Goal: Information Seeking & Learning: Learn about a topic

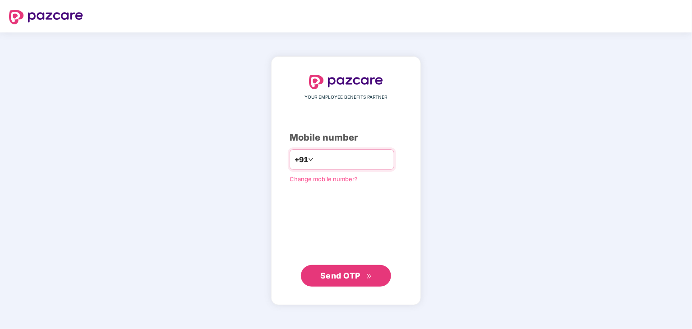
click at [339, 154] on input "number" at bounding box center [352, 160] width 74 height 14
type input "**********"
click at [337, 272] on span "Send OTP" at bounding box center [340, 275] width 40 height 9
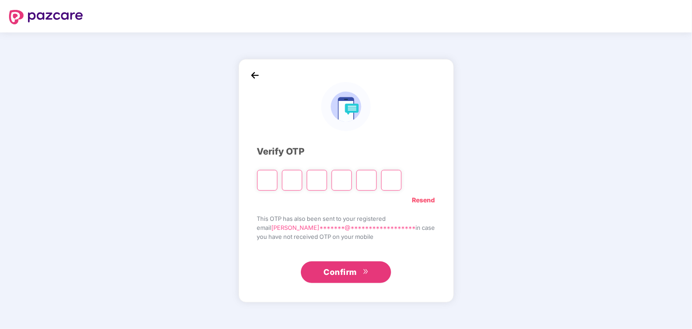
type input "*"
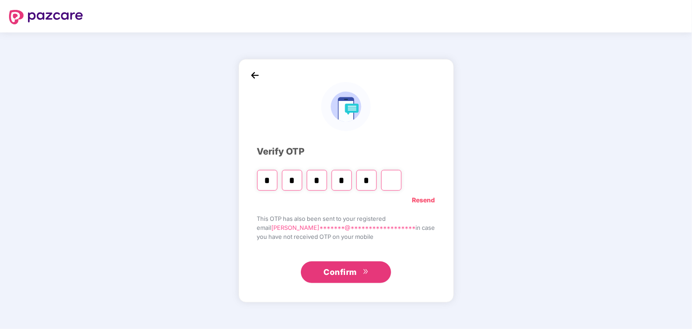
type input "*"
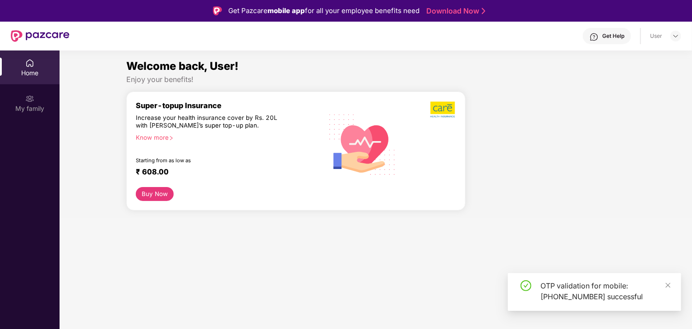
click at [664, 284] on div "OTP validation for mobile: [PHONE_NUMBER] successful" at bounding box center [606, 292] width 130 height 22
drag, startPoint x: 682, startPoint y: 33, endPoint x: 680, endPoint y: 37, distance: 4.6
click at [682, 36] on header "Get Help User" at bounding box center [346, 36] width 692 height 29
click at [677, 37] on img at bounding box center [675, 35] width 7 height 7
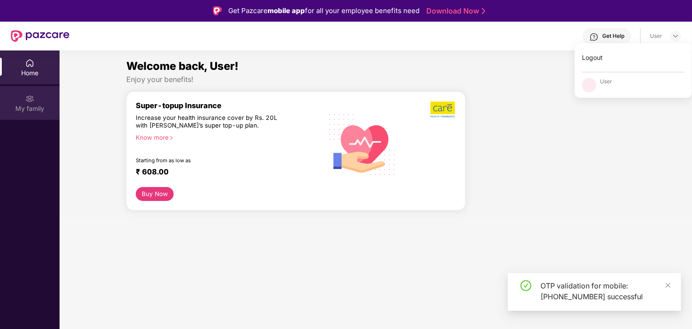
click at [46, 106] on div "My family" at bounding box center [30, 108] width 60 height 9
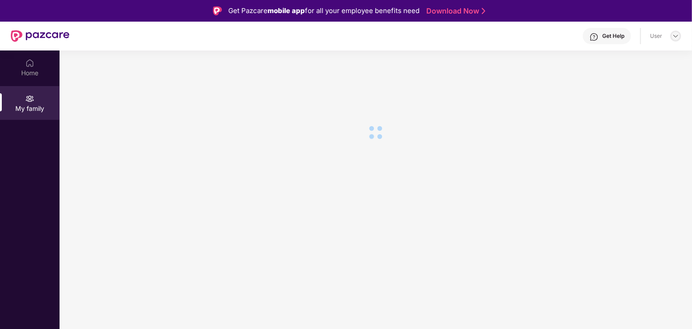
click at [676, 35] on img at bounding box center [675, 35] width 7 height 7
click at [409, 79] on section at bounding box center [376, 215] width 633 height 329
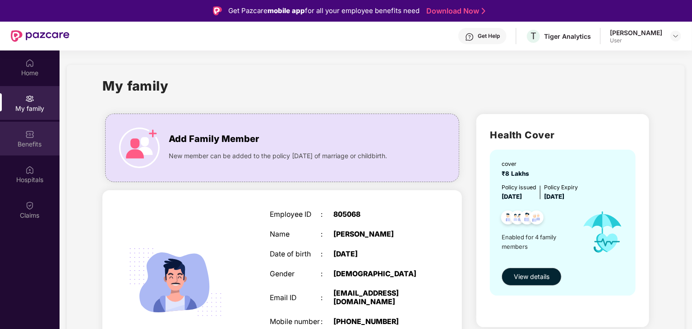
click at [34, 141] on div "Benefits" at bounding box center [30, 144] width 60 height 9
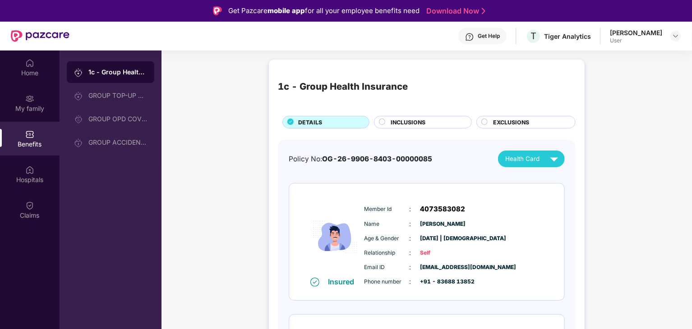
click at [383, 124] on circle at bounding box center [382, 122] width 6 height 6
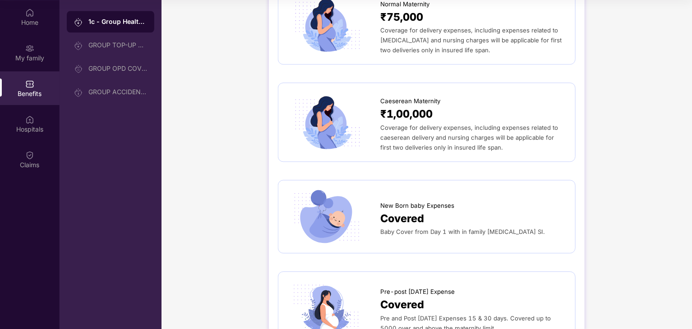
scroll to position [1017, 0]
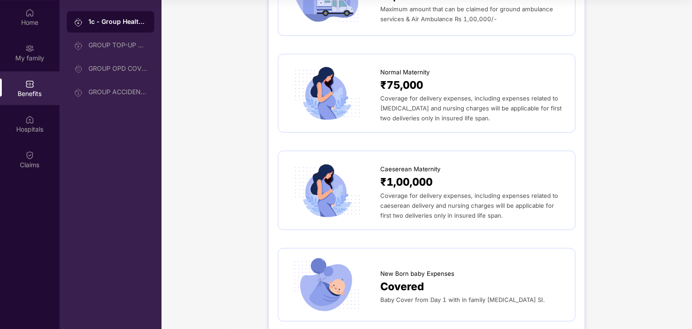
click at [422, 179] on span "₹1,00,000" at bounding box center [406, 182] width 52 height 17
click at [399, 174] on span "₹1,00,000" at bounding box center [406, 182] width 52 height 17
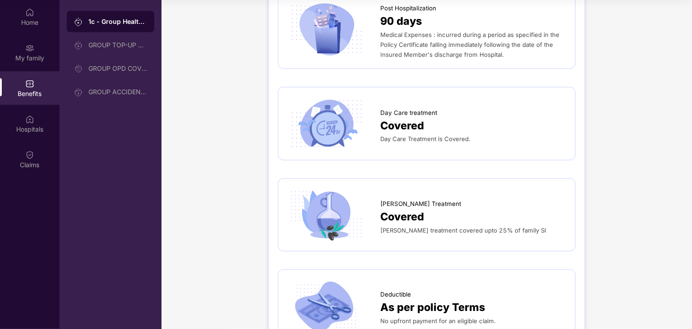
scroll to position [521, 0]
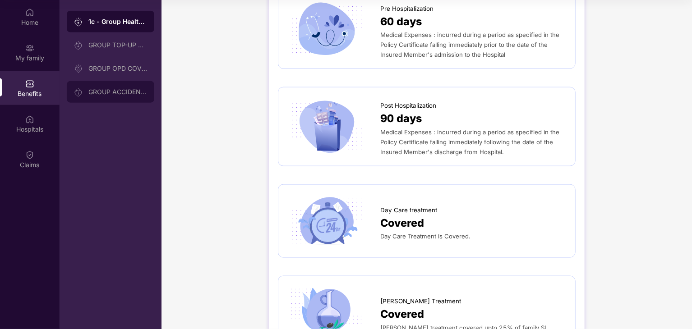
click at [125, 98] on div "GROUP ACCIDENTAL INSURANCE" at bounding box center [111, 92] width 88 height 22
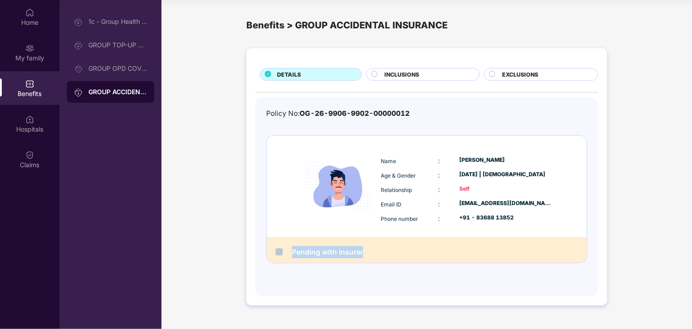
drag, startPoint x: 377, startPoint y: 254, endPoint x: 273, endPoint y: 251, distance: 104.7
click at [271, 251] on div "Pending with insurer" at bounding box center [427, 250] width 320 height 26
click at [409, 239] on div "Pending with insurer" at bounding box center [427, 250] width 320 height 26
click at [312, 118] on div "Policy No: OG-26-9906-9902-00000012" at bounding box center [337, 113] width 143 height 11
drag, startPoint x: 301, startPoint y: 113, endPoint x: 451, endPoint y: 112, distance: 150.3
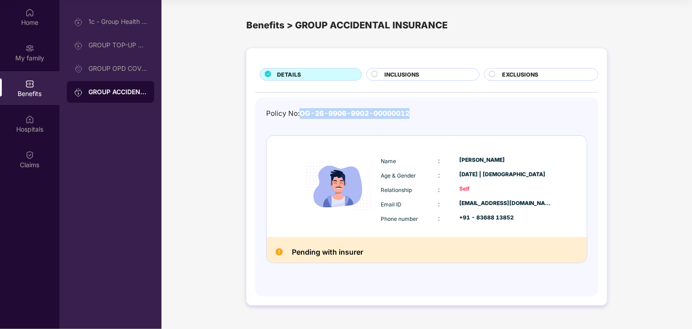
click at [452, 111] on div "Policy No: OG-26-9906-9902-00000012" at bounding box center [426, 113] width 321 height 11
click at [337, 254] on h2 "Pending with insurer" at bounding box center [327, 252] width 71 height 12
click at [393, 78] on span "INCLUSIONS" at bounding box center [401, 74] width 35 height 9
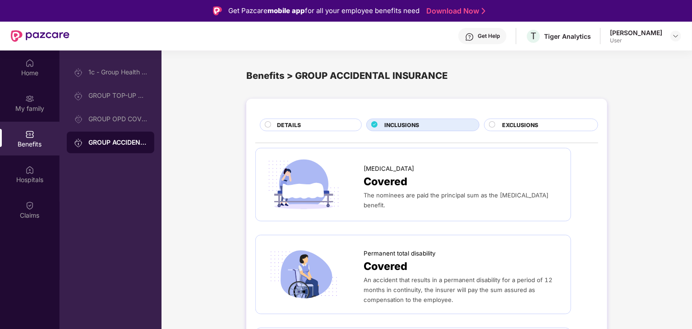
click at [515, 124] on span "EXCLUSIONS" at bounding box center [520, 125] width 36 height 9
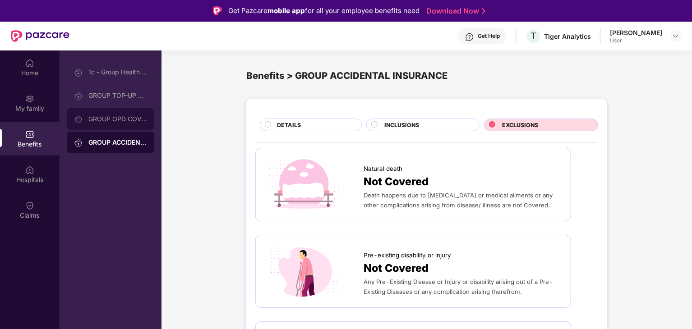
click at [104, 116] on div "GROUP OPD COVER" at bounding box center [117, 119] width 59 height 7
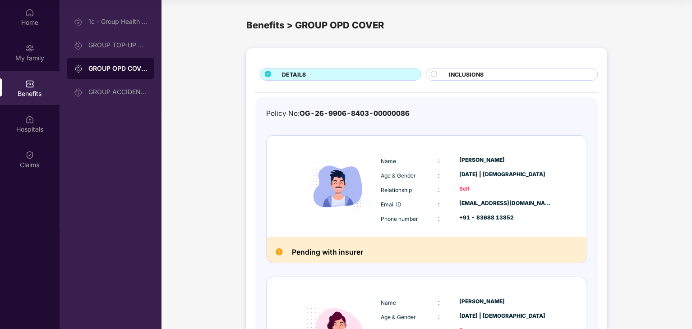
click at [453, 78] on span "INCLUSIONS" at bounding box center [466, 74] width 35 height 9
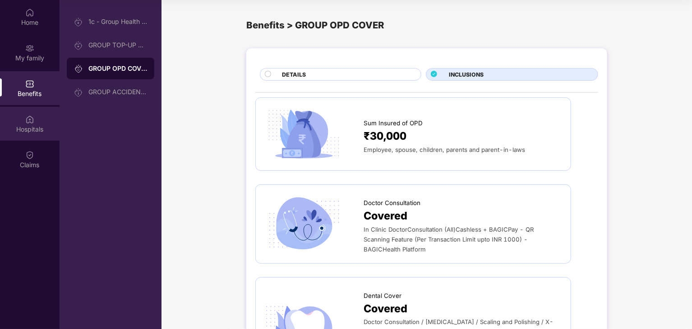
click at [23, 129] on div "Hospitals" at bounding box center [30, 129] width 60 height 9
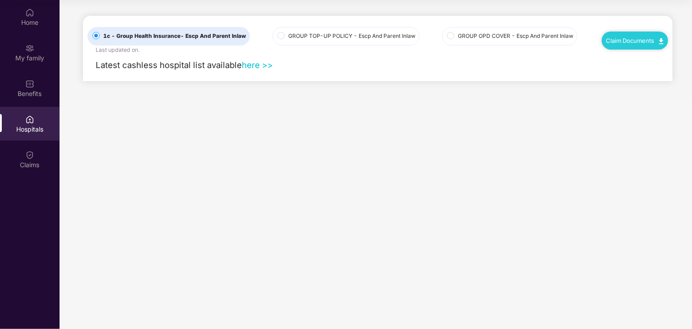
click at [313, 36] on span "GROUP TOP-UP POLICY - Escp And Parent Inlaw" at bounding box center [352, 36] width 134 height 9
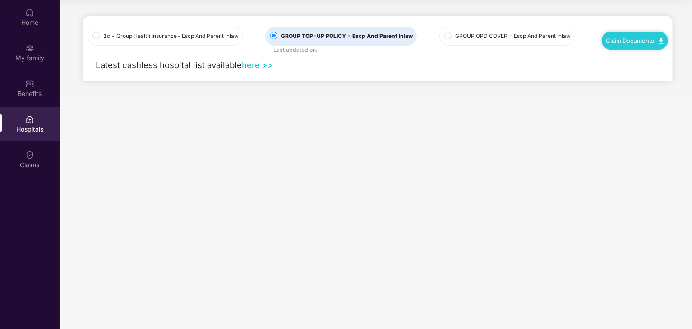
click at [142, 37] on span "1c - Group Health Insurance - Escp And Parent Inlaw" at bounding box center [171, 36] width 143 height 9
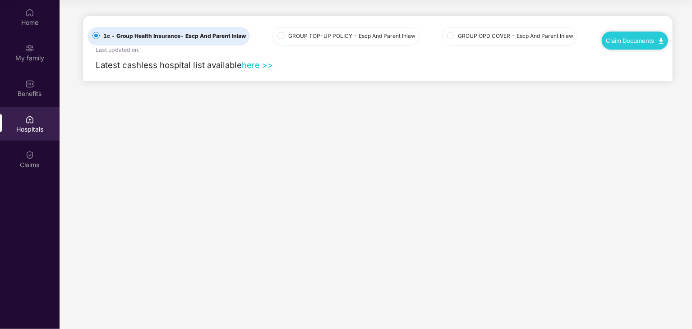
click at [499, 36] on span "GROUP OPD COVER - Escp And Parent Inlaw" at bounding box center [515, 36] width 123 height 9
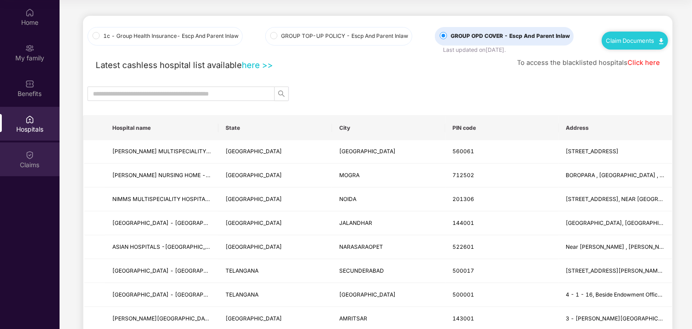
click at [39, 165] on div "Claims" at bounding box center [30, 165] width 60 height 9
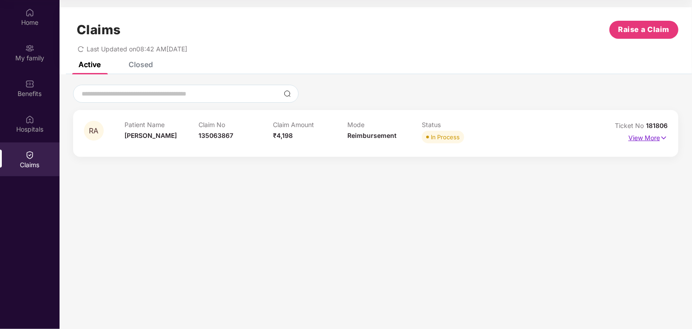
drag, startPoint x: 643, startPoint y: 136, endPoint x: 656, endPoint y: 169, distance: 35.1
click at [643, 136] on p "View More" at bounding box center [648, 137] width 39 height 12
